Goal: Information Seeking & Learning: Learn about a topic

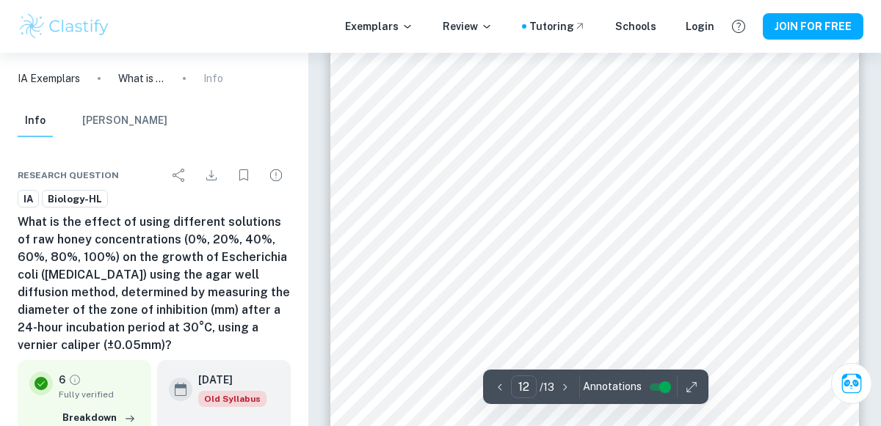
scroll to position [8584, 0]
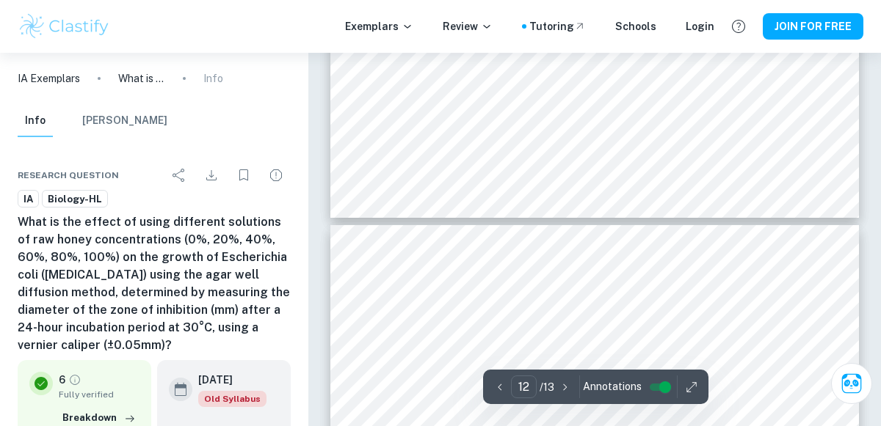
type input "11"
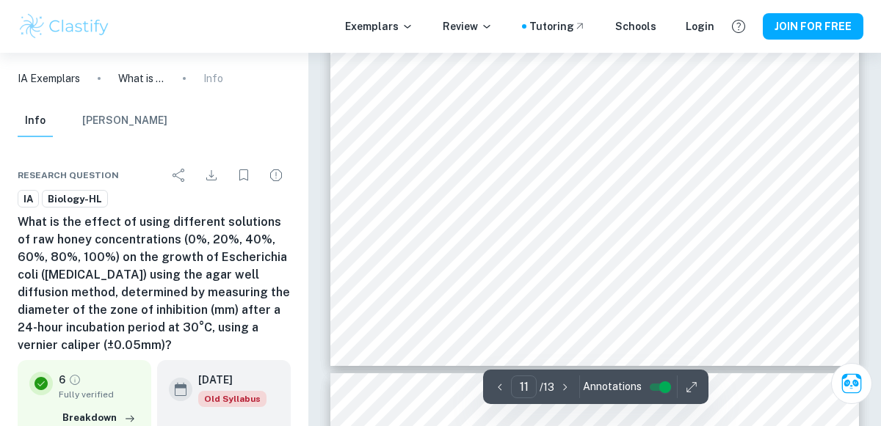
scroll to position [8249, 0]
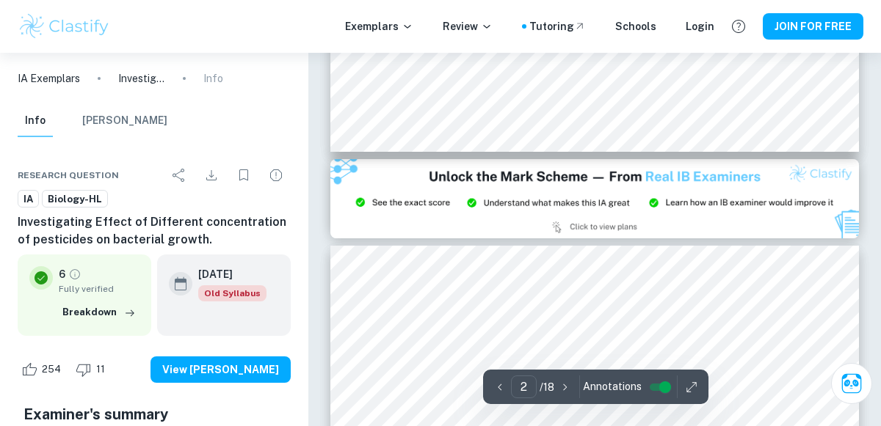
scroll to position [1382, 0]
